Goal: Task Accomplishment & Management: Use online tool/utility

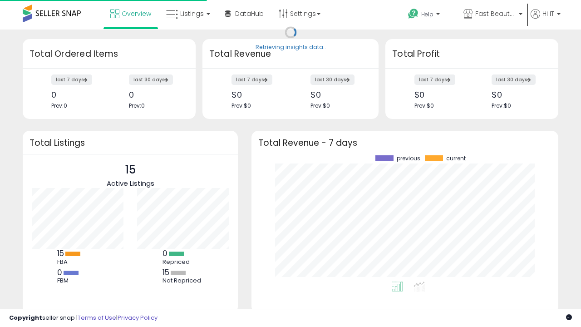
scroll to position [126, 289]
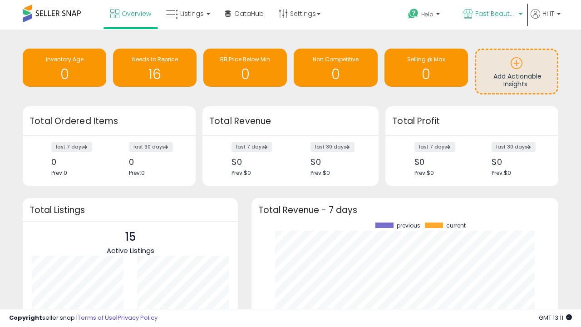
click at [492, 15] on span "Fast Beauty ([GEOGRAPHIC_DATA])" at bounding box center [495, 13] width 41 height 9
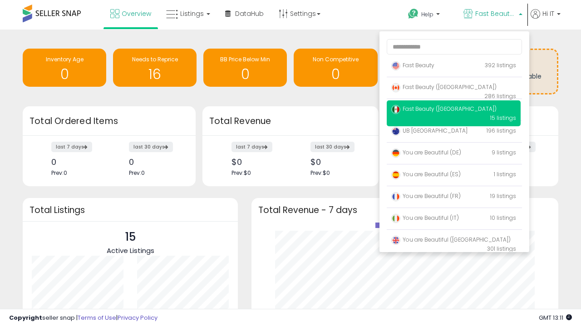
click at [454, 67] on p "Fast Beauty 392 listings" at bounding box center [454, 66] width 134 height 18
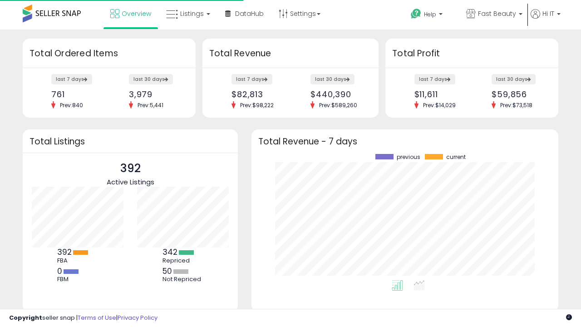
scroll to position [126, 289]
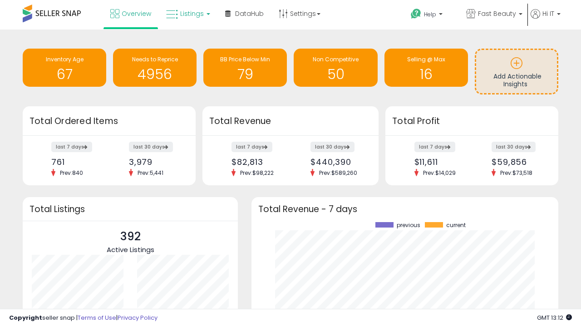
click at [187, 14] on span "Listings" at bounding box center [192, 13] width 24 height 9
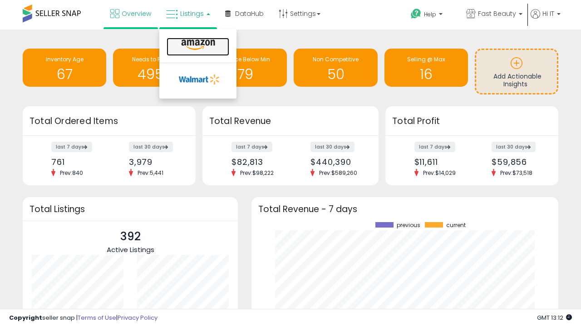
click at [197, 45] on icon at bounding box center [198, 45] width 40 height 12
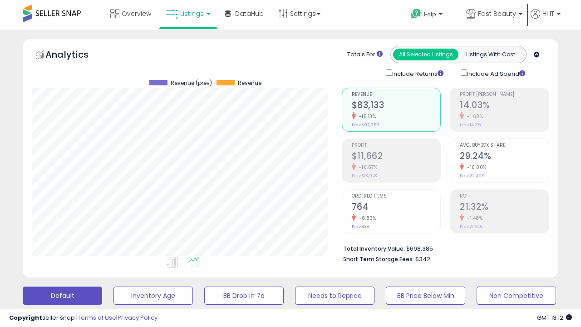
scroll to position [176, 0]
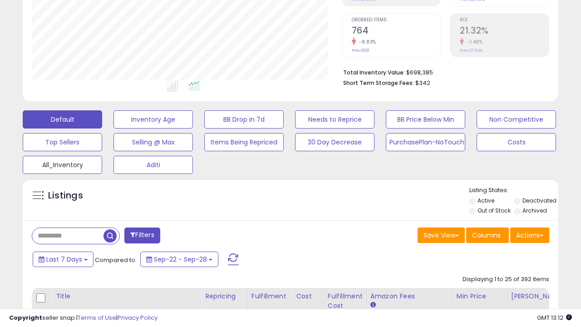
click at [62, 163] on button "All_Inventory" at bounding box center [62, 165] width 79 height 18
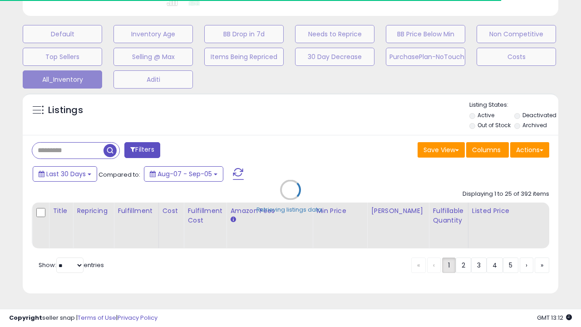
scroll to position [0, 7]
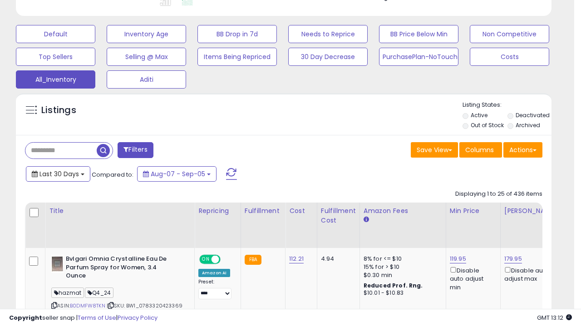
click at [58, 173] on span "Last 30 Days" at bounding box center [60, 173] width 40 height 9
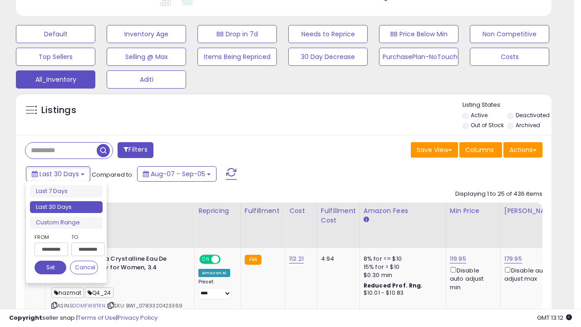
click at [66, 207] on li "Last 30 Days" at bounding box center [66, 207] width 73 height 12
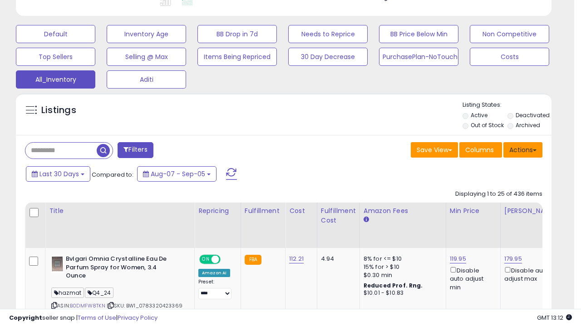
click at [523, 149] on button "Actions" at bounding box center [523, 149] width 39 height 15
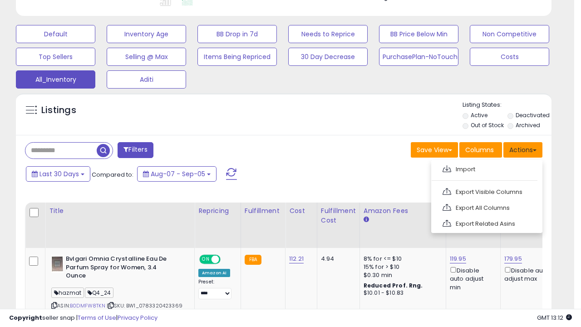
scroll to position [186, 310]
click at [486, 207] on link "Export All Columns" at bounding box center [485, 208] width 99 height 14
